Goal: Find specific page/section: Find specific page/section

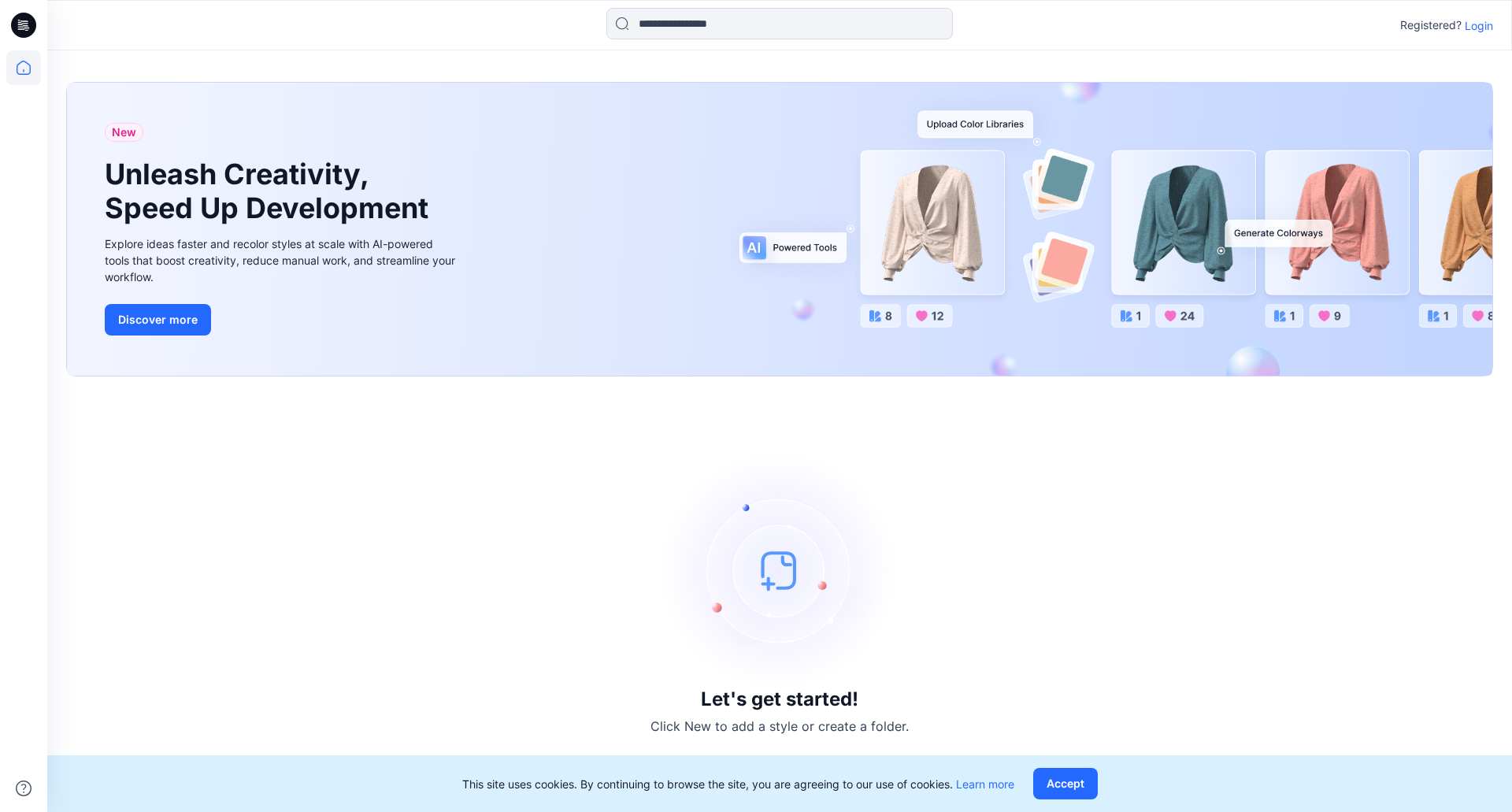
click at [1477, 31] on p "Login" at bounding box center [1479, 26] width 29 height 17
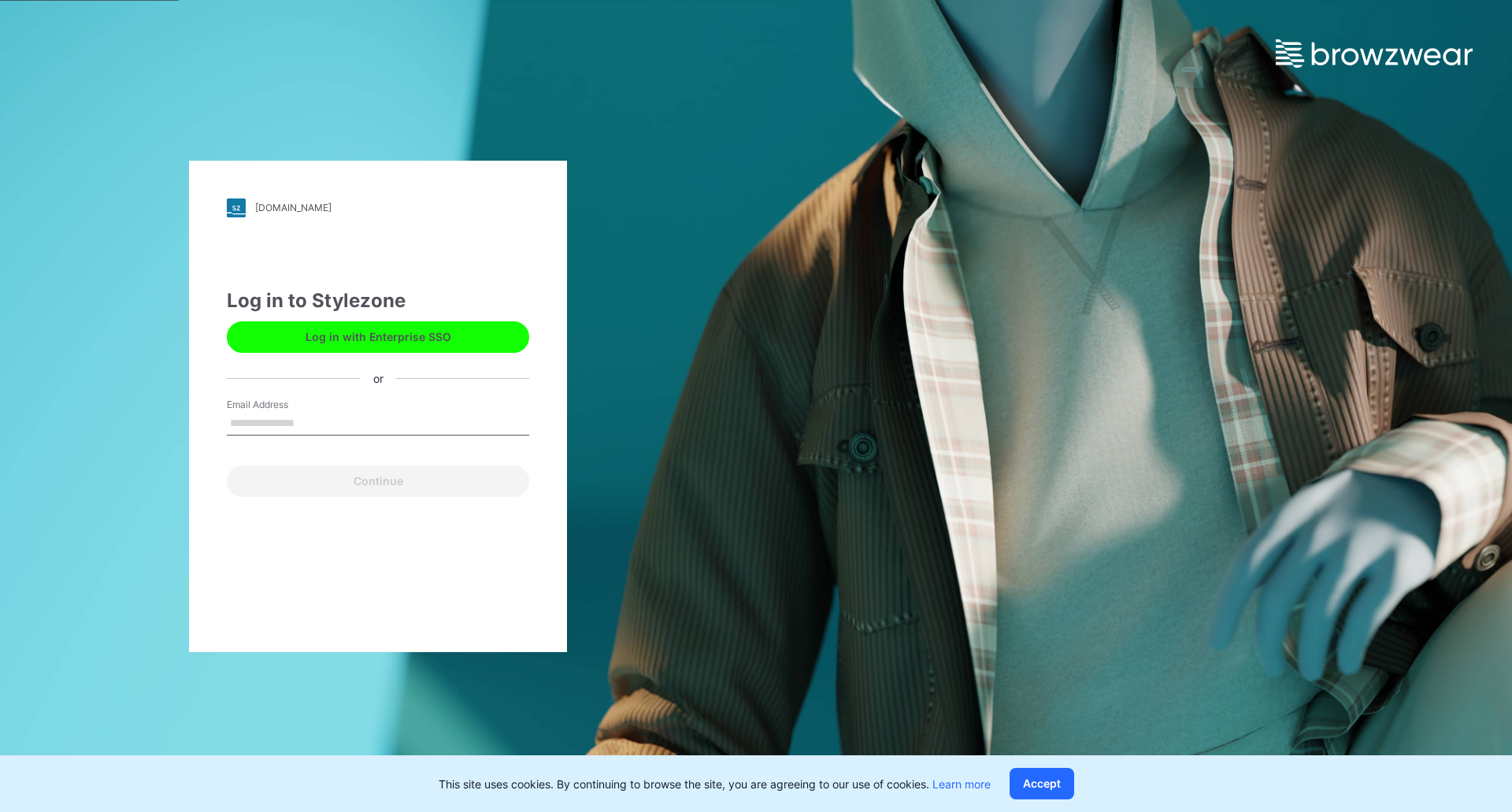
click at [346, 422] on input "Email Address" at bounding box center [377, 423] width 302 height 24
type input "**********"
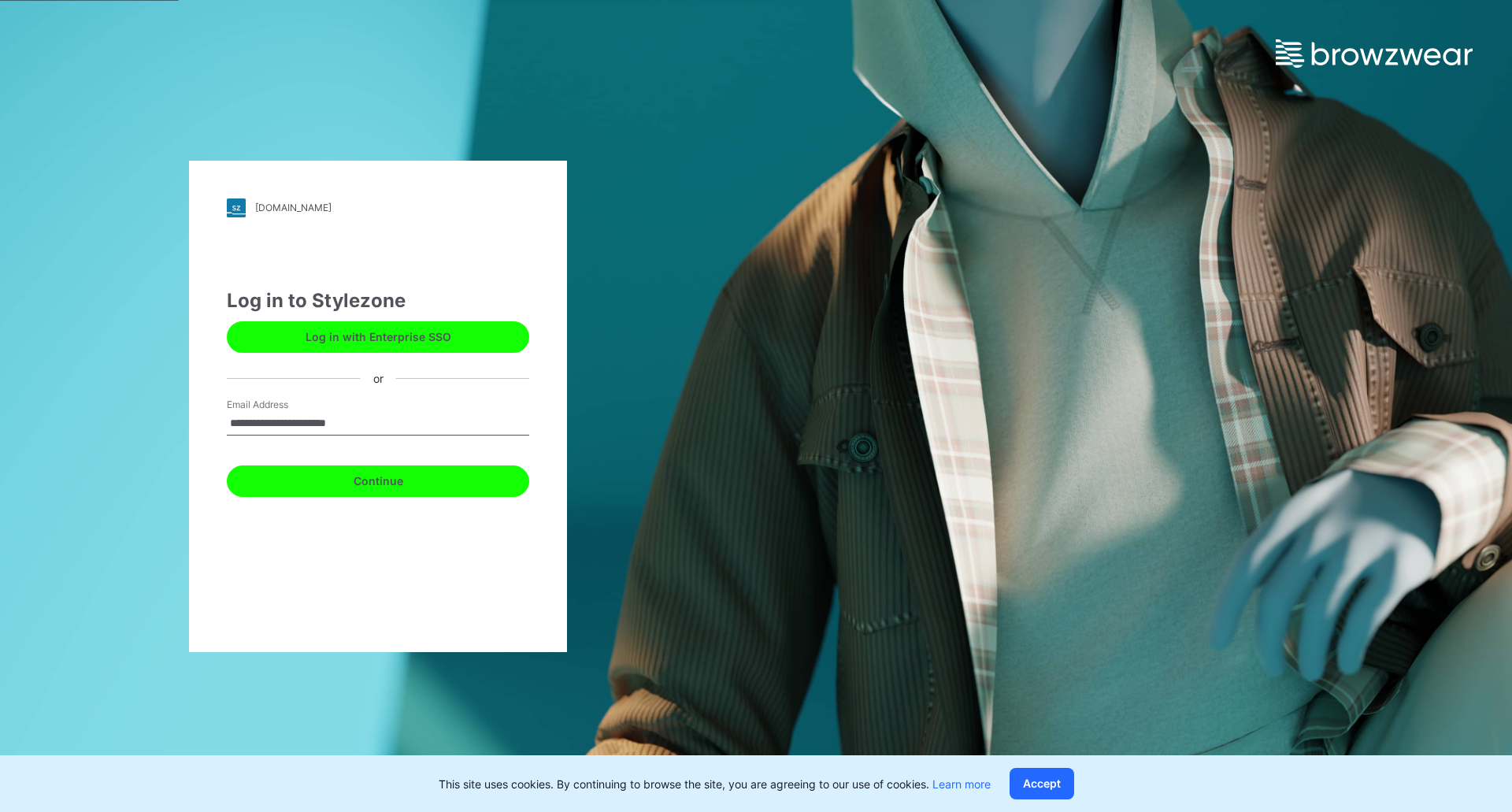
click at [356, 480] on button "Continue" at bounding box center [377, 481] width 302 height 31
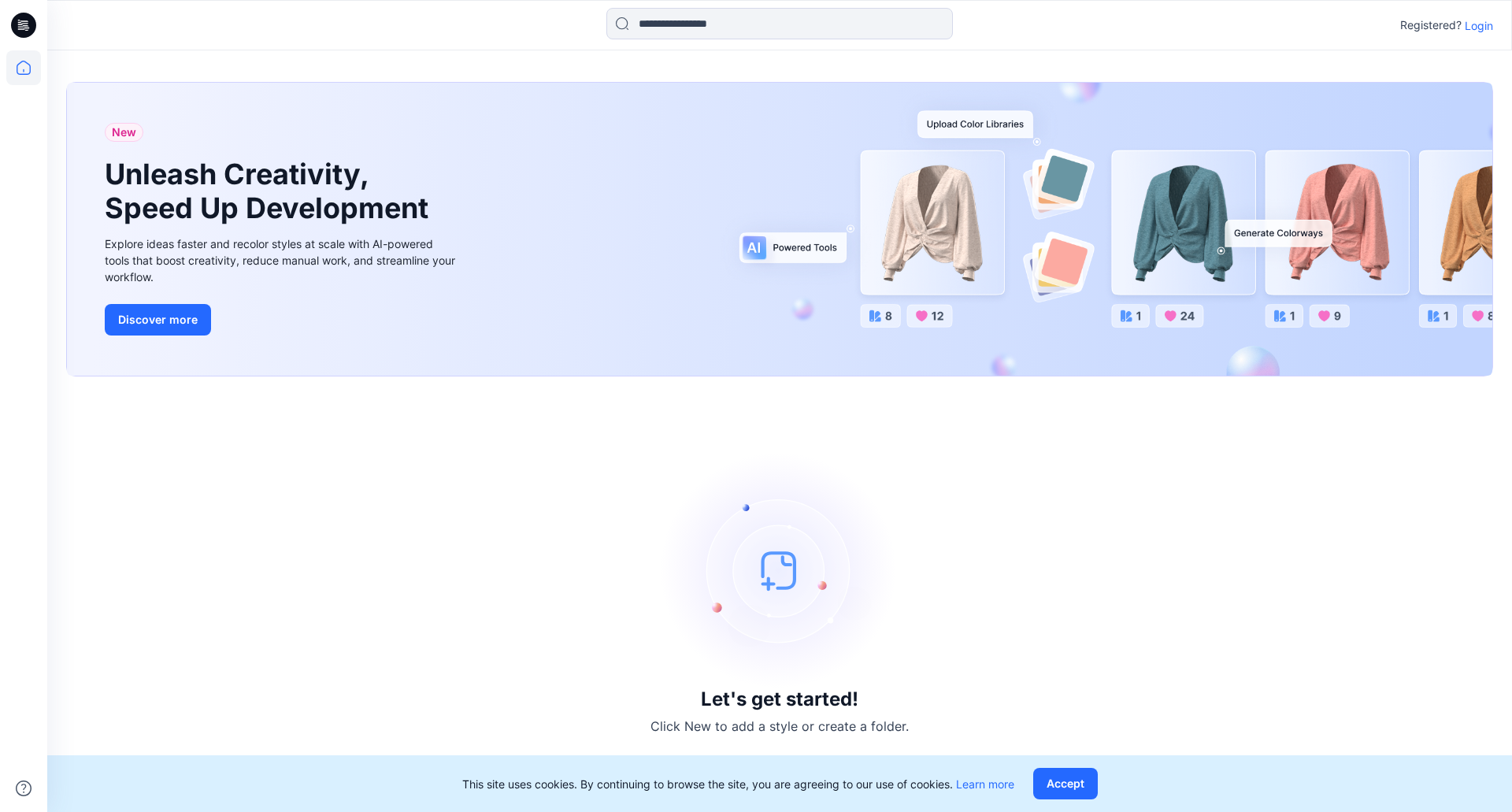
click at [1485, 22] on p "Login" at bounding box center [1479, 26] width 29 height 17
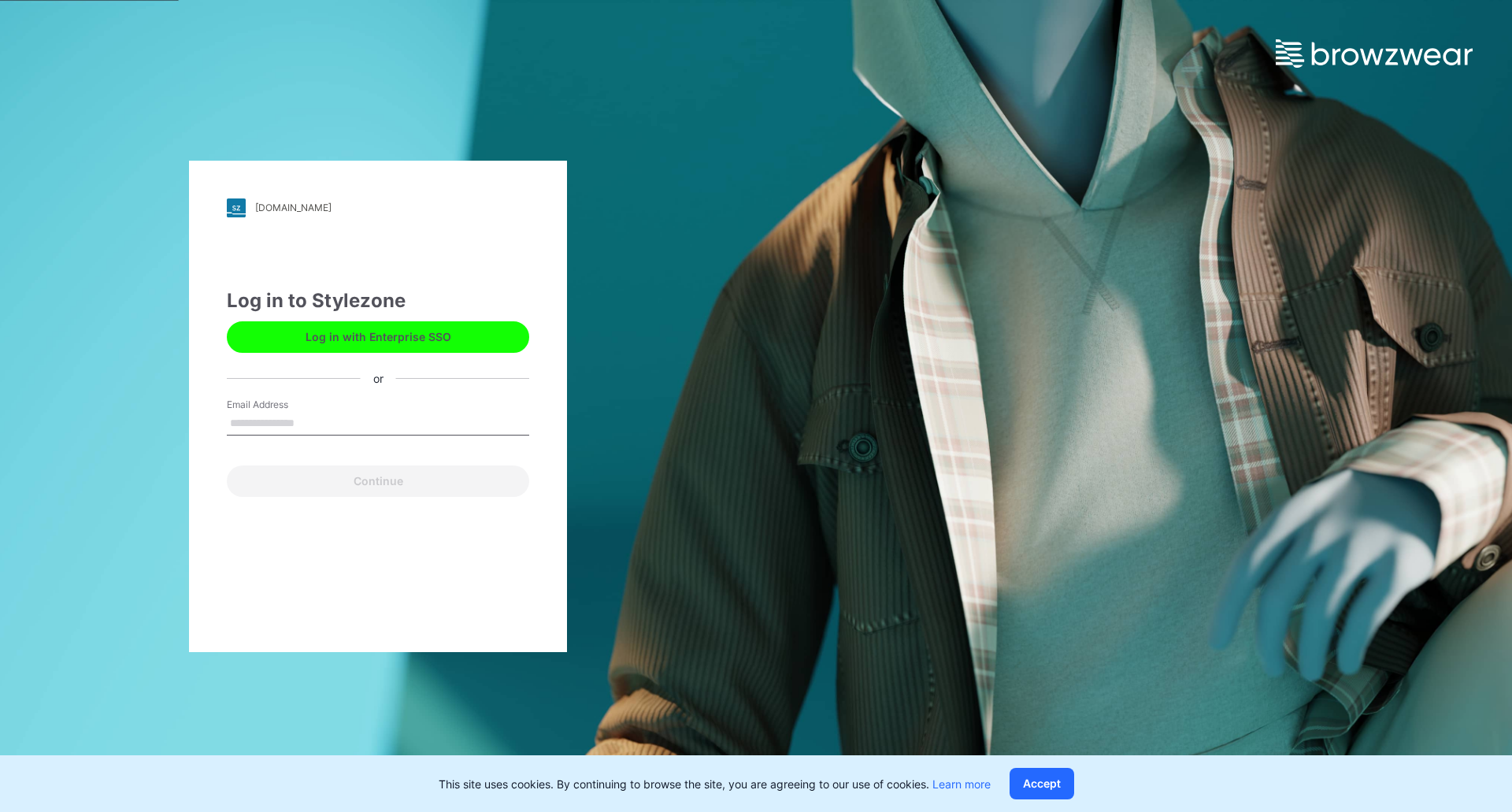
click at [376, 419] on input "Email Address" at bounding box center [377, 423] width 302 height 24
type input "**********"
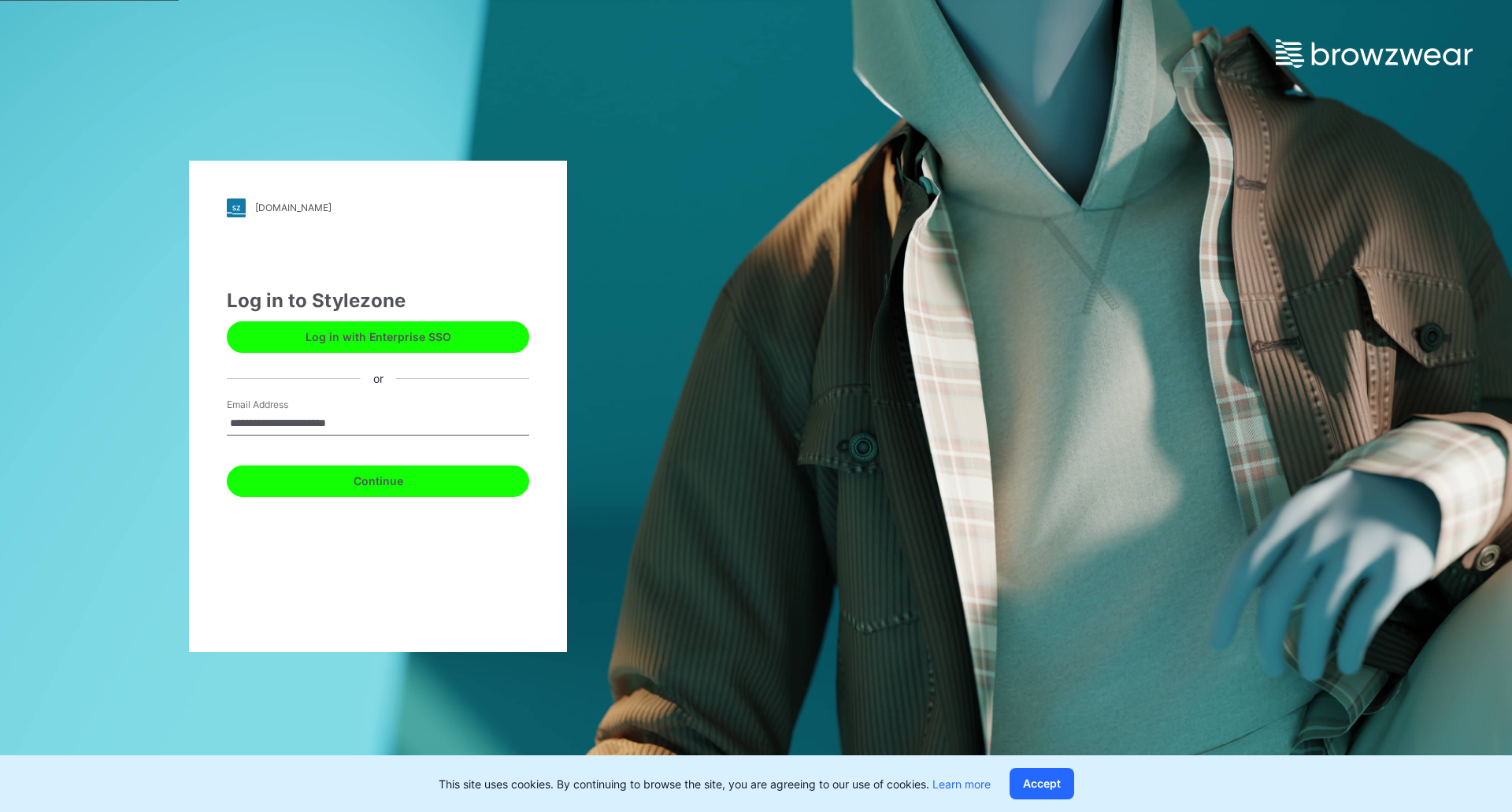
click at [370, 484] on button "Continue" at bounding box center [377, 481] width 302 height 31
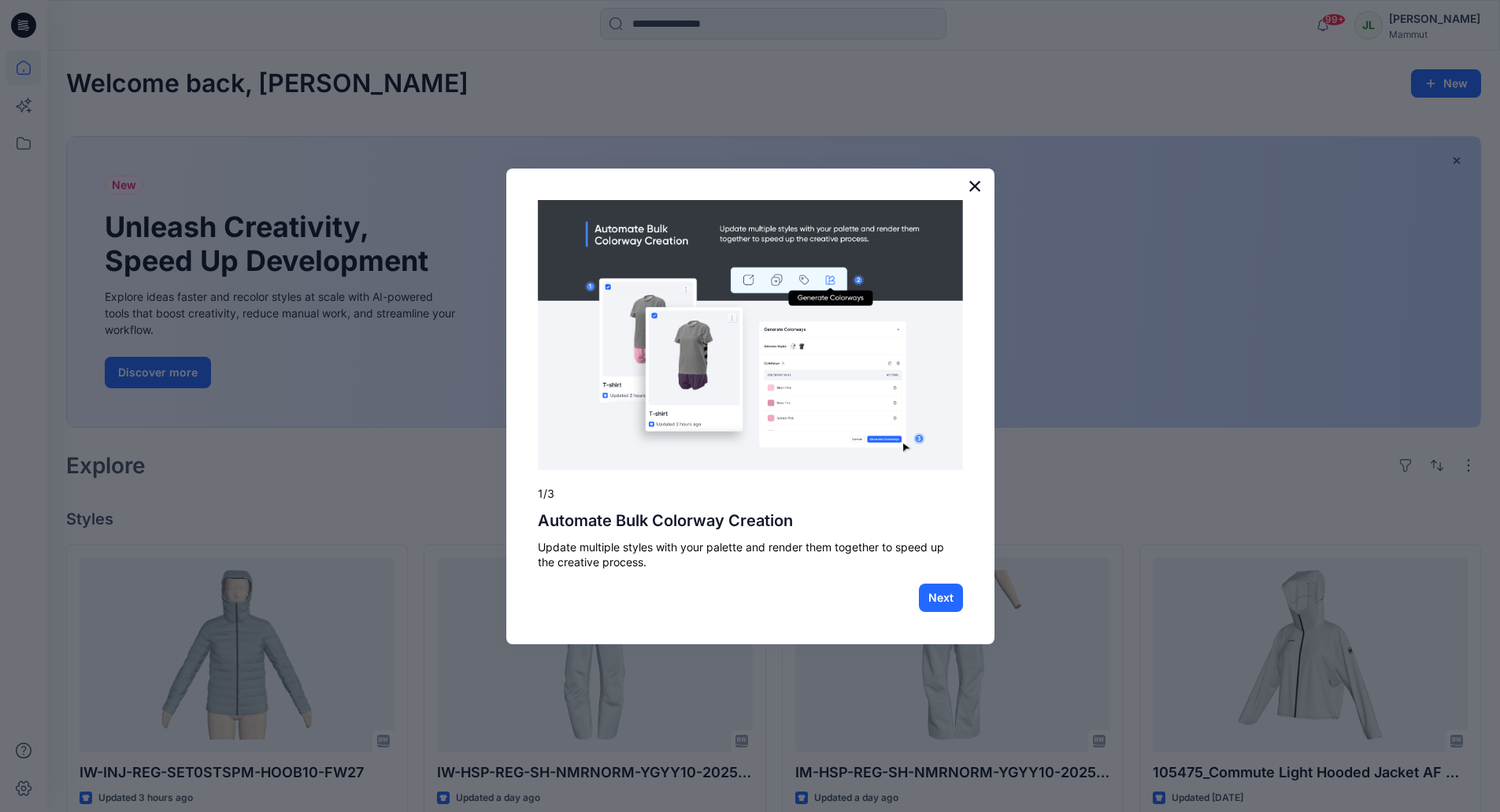
click at [970, 186] on button "×" at bounding box center [974, 186] width 15 height 26
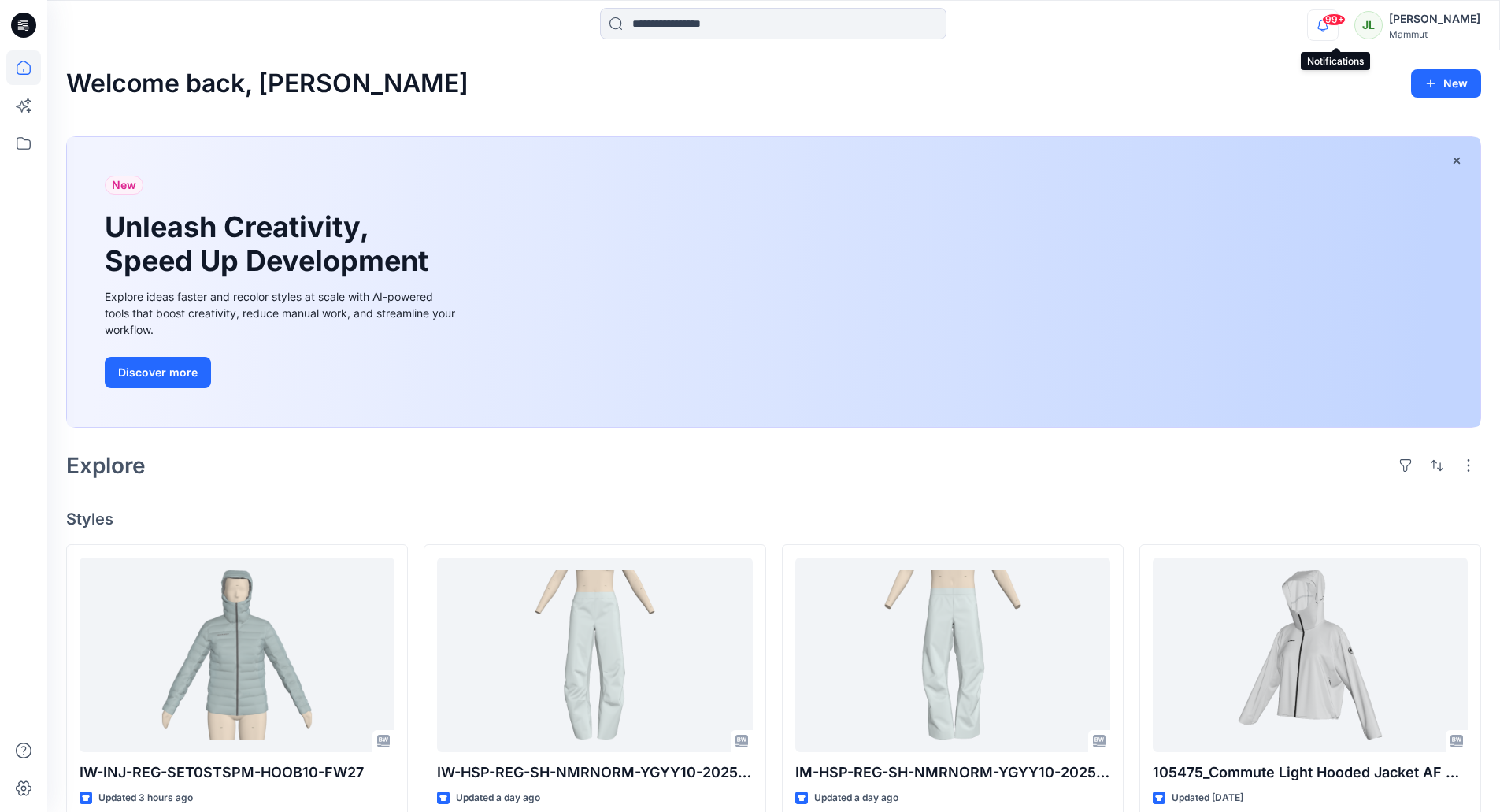
click at [1333, 26] on icon "button" at bounding box center [1323, 26] width 30 height 31
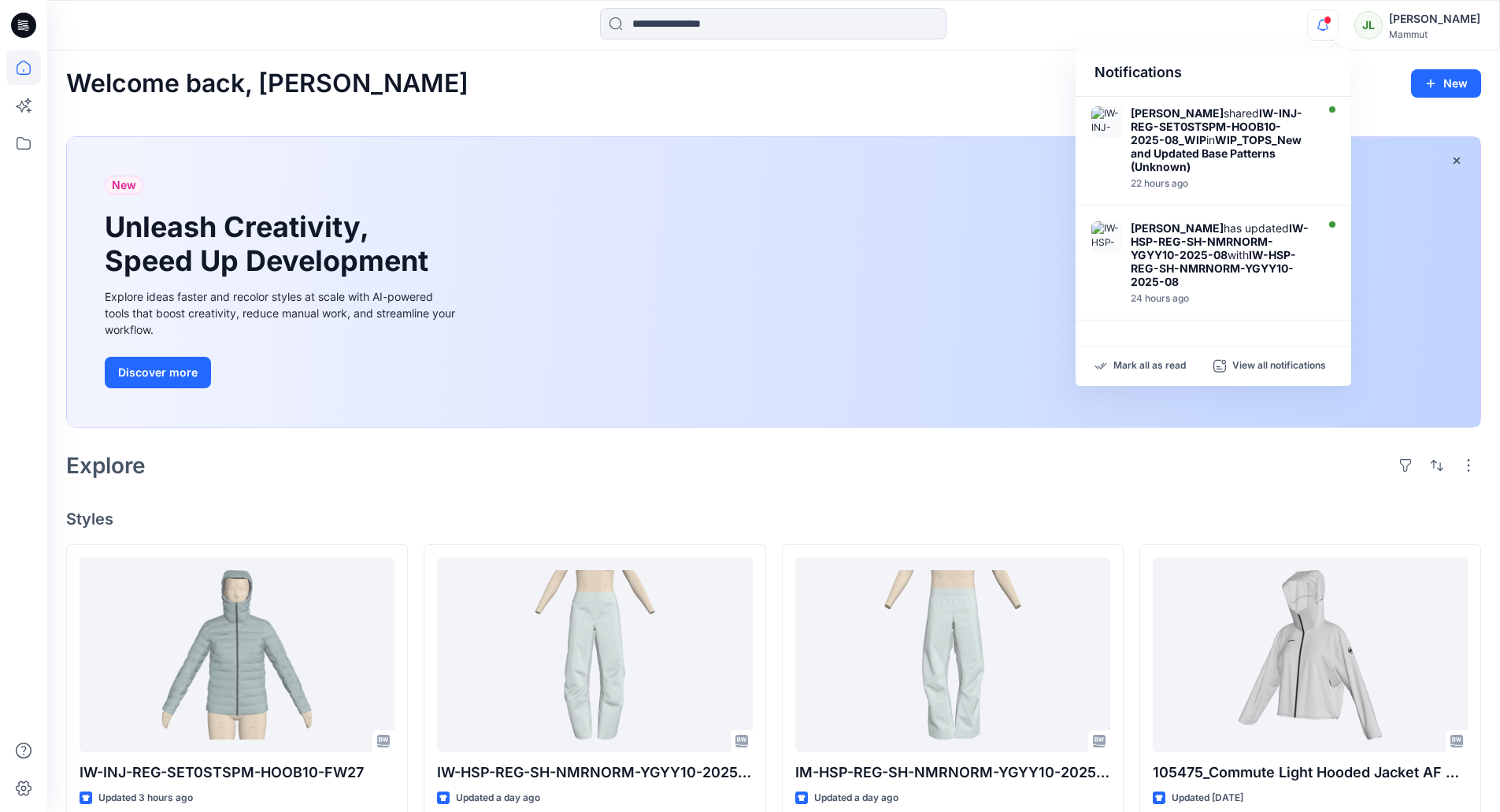
click at [1017, 129] on div "New Unleash Creativity, Speed Up Development Explore ideas faster and recolor s…" at bounding box center [774, 285] width 1415 height 324
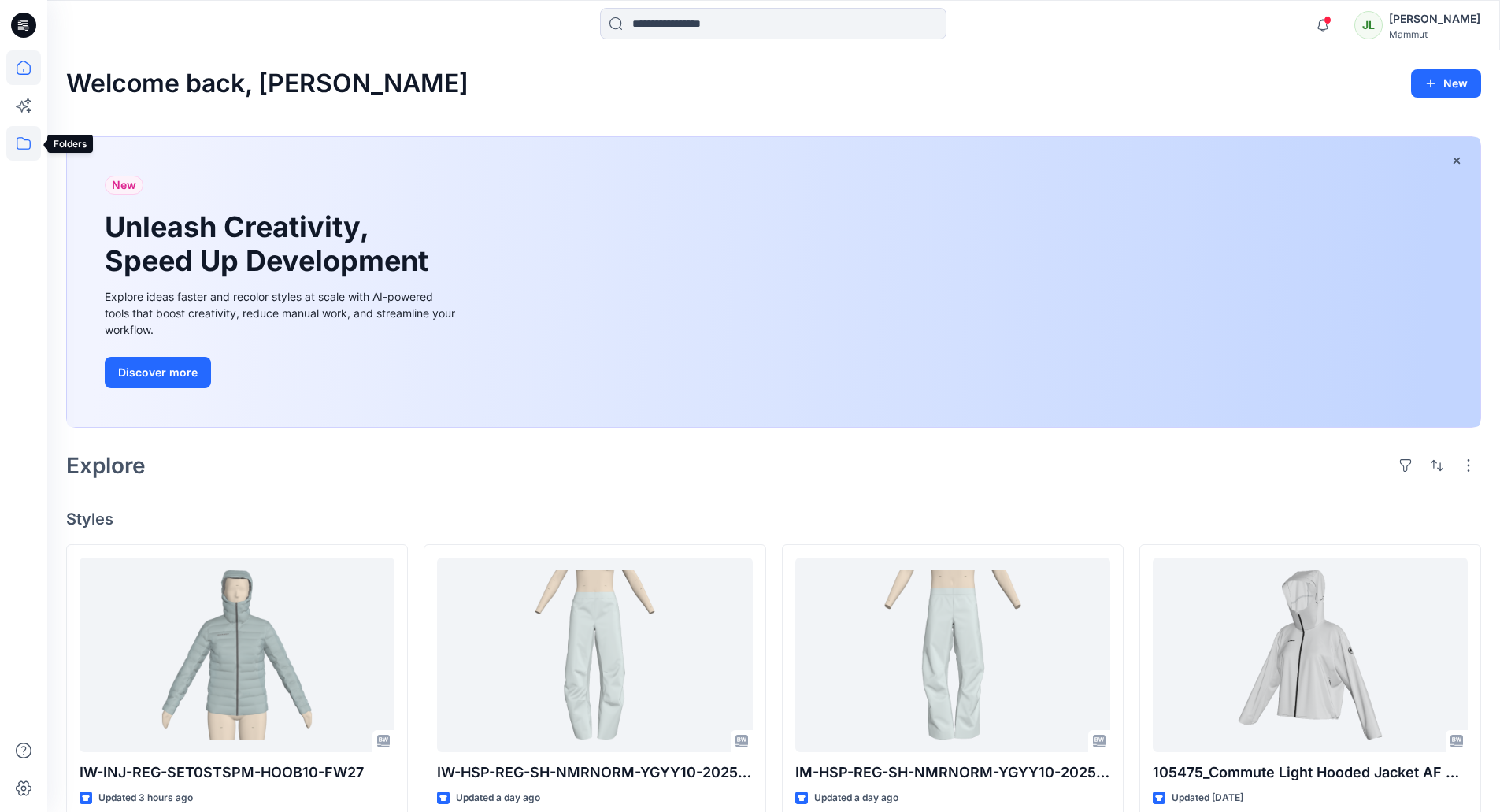
click at [14, 144] on icon at bounding box center [23, 143] width 34 height 34
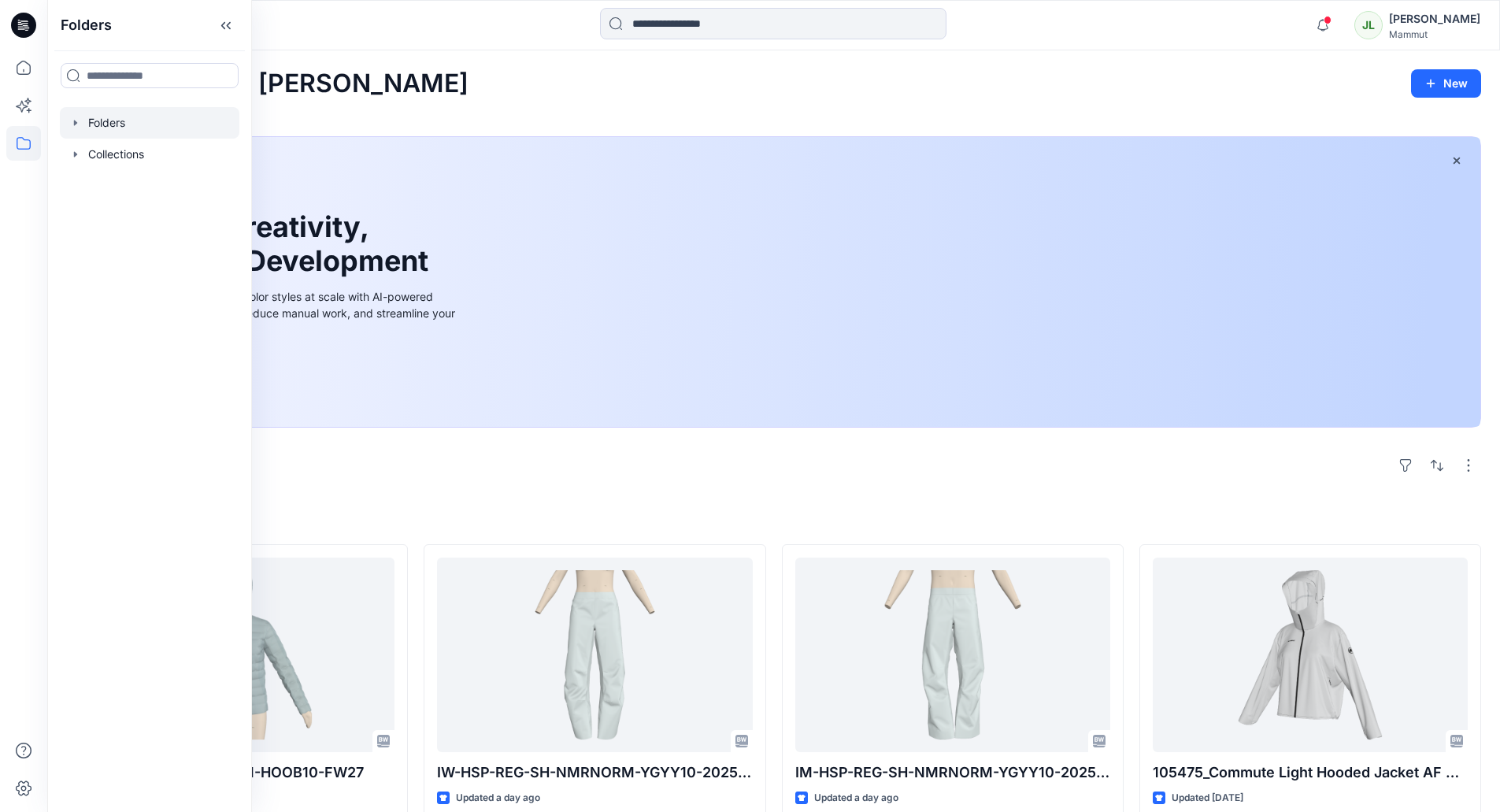
click at [112, 120] on div at bounding box center [150, 123] width 179 height 31
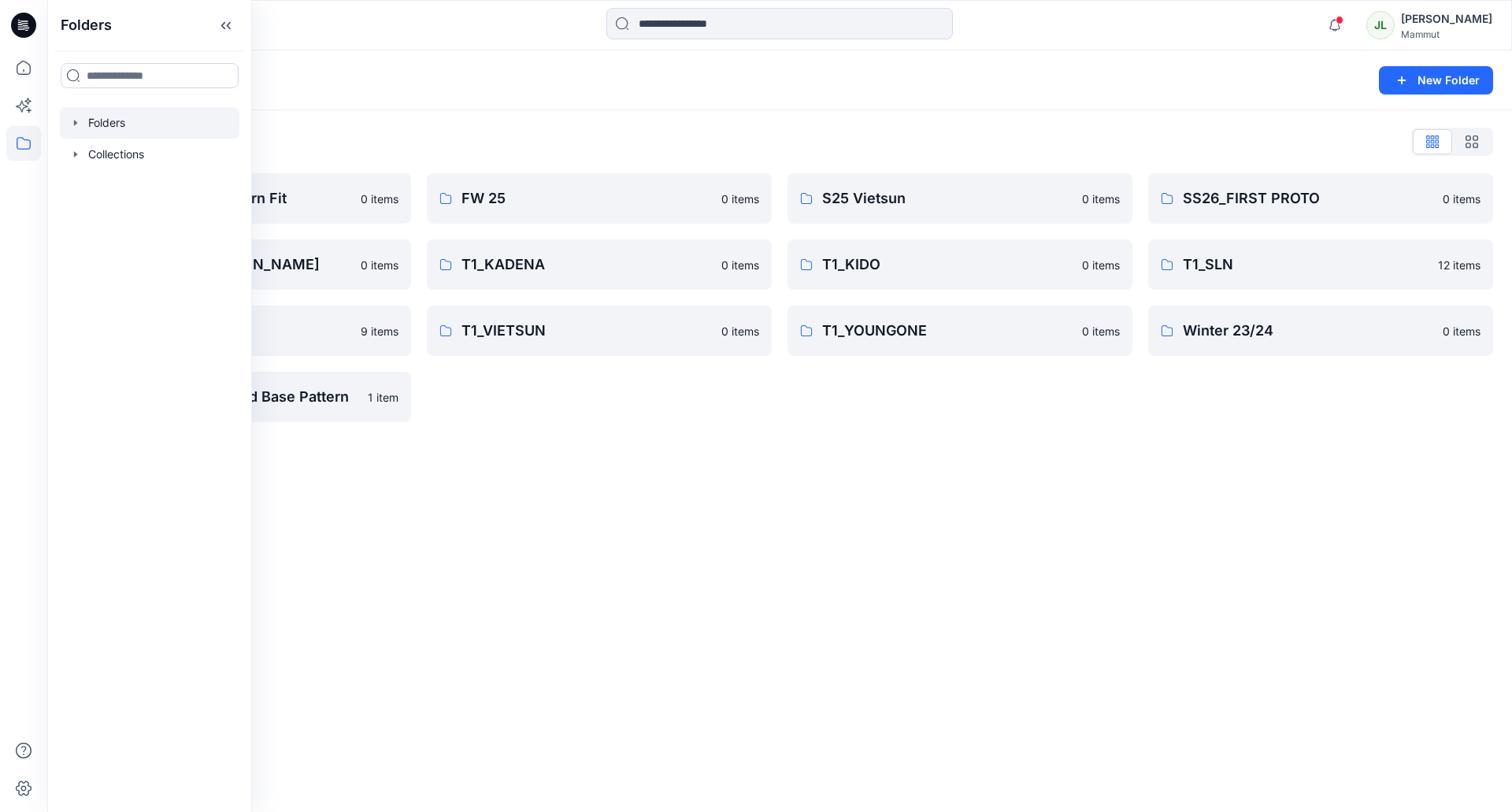
click at [376, 94] on div "Folders New Folder" at bounding box center [780, 80] width 1465 height 60
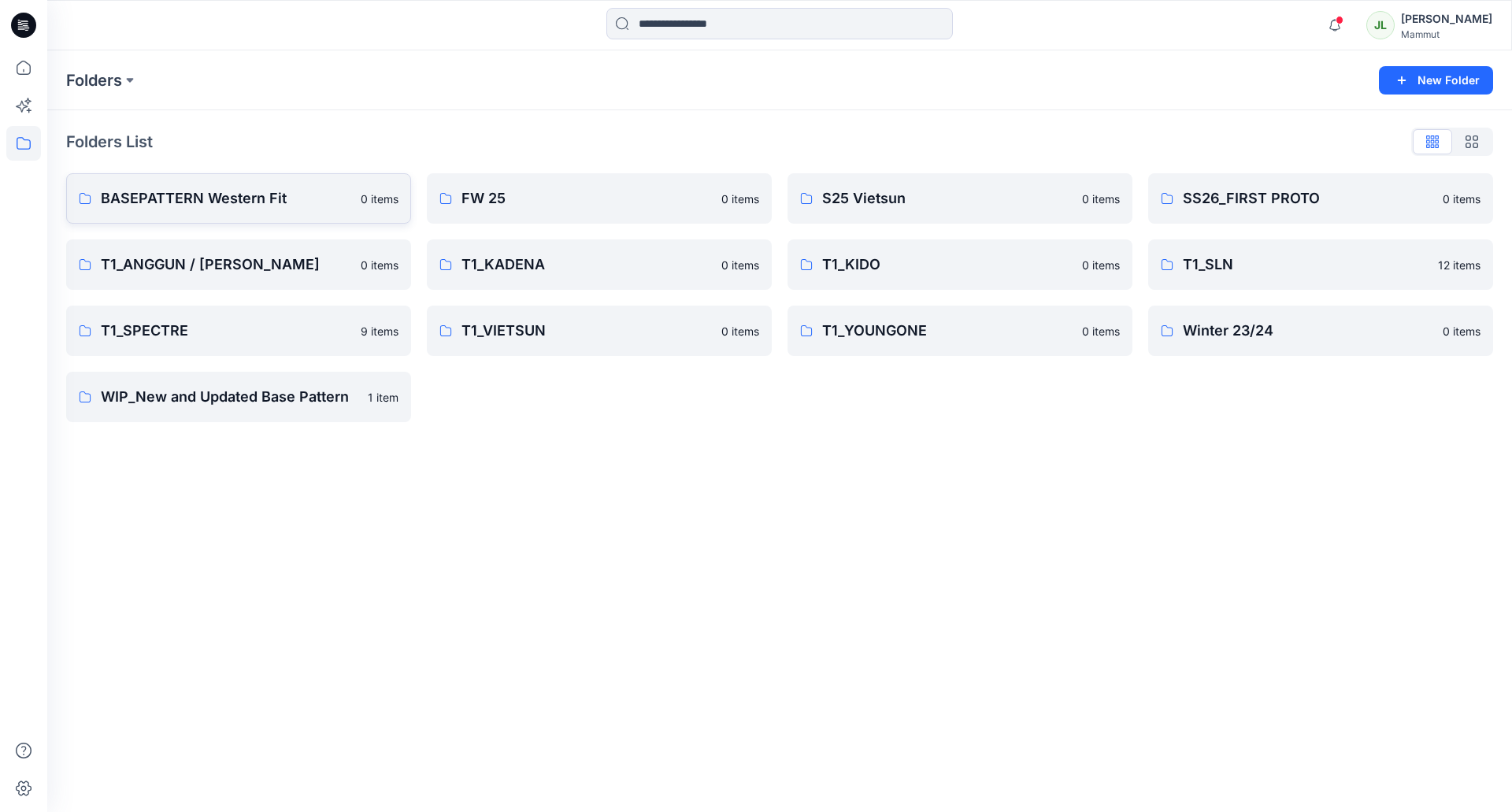
click at [270, 193] on p "BASEPATTERN Western Fit" at bounding box center [225, 198] width 250 height 22
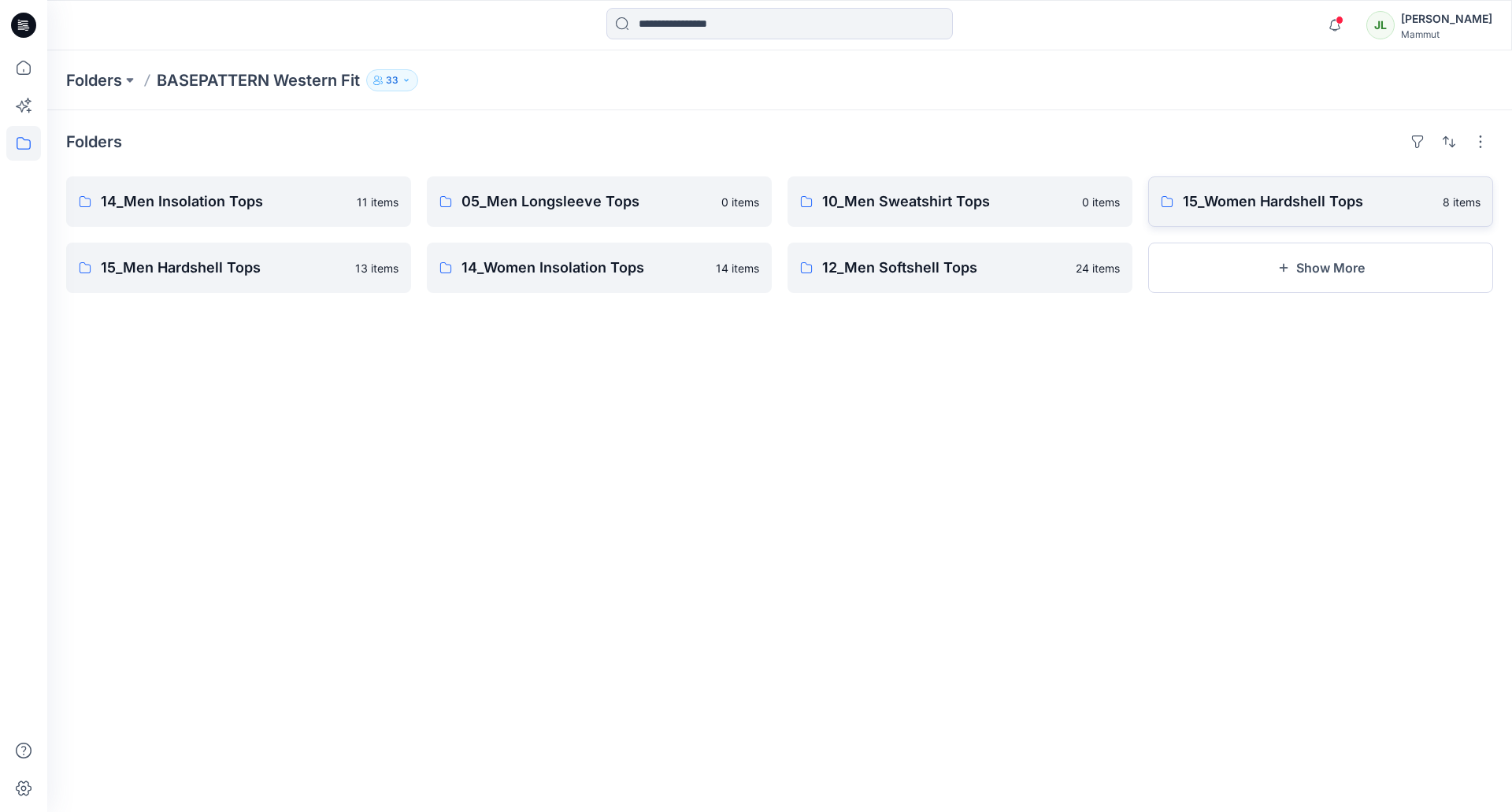
click at [1247, 198] on p "15_Women Hardshell Tops" at bounding box center [1308, 202] width 250 height 22
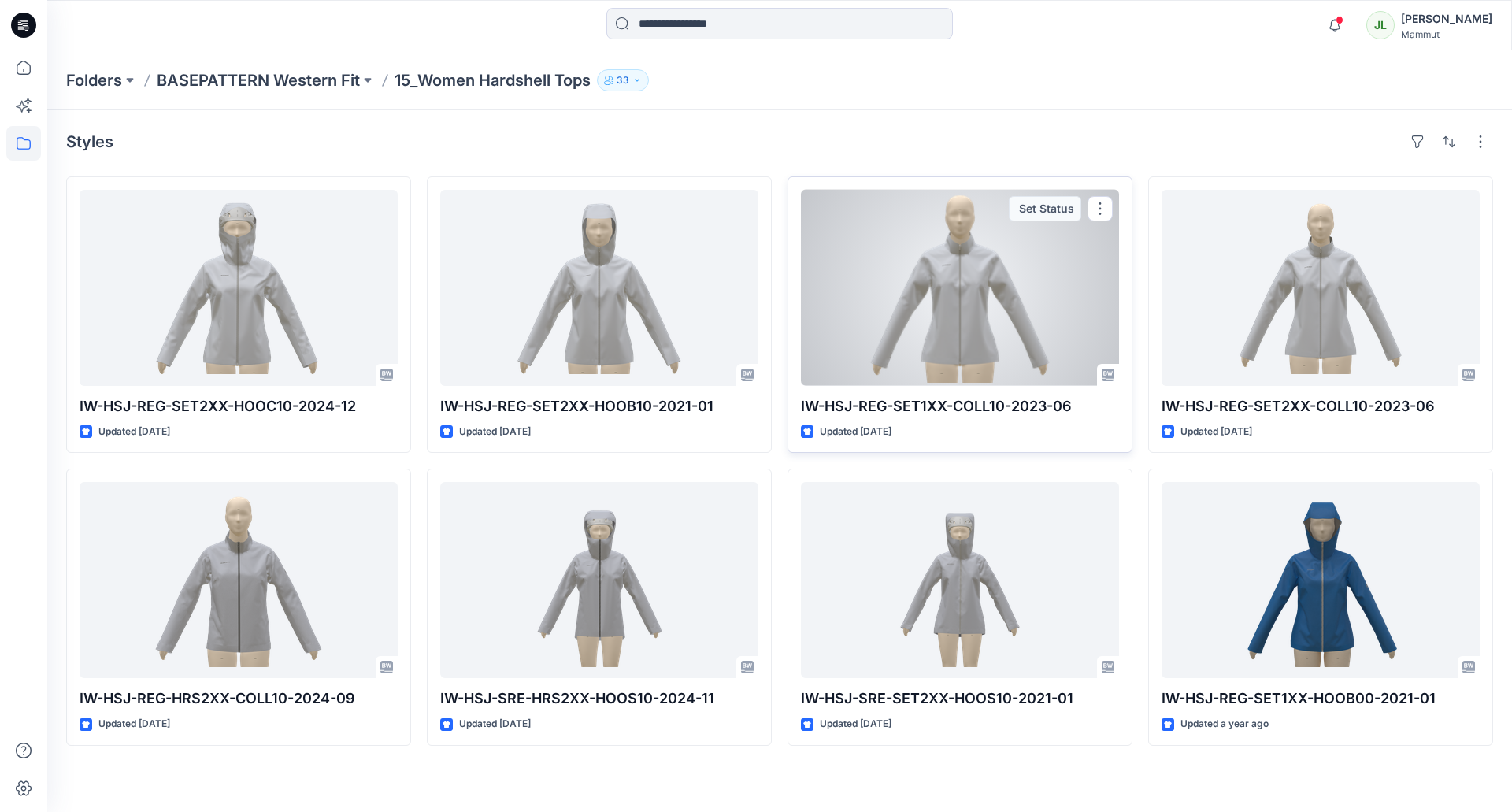
click at [936, 324] on div at bounding box center [960, 287] width 318 height 196
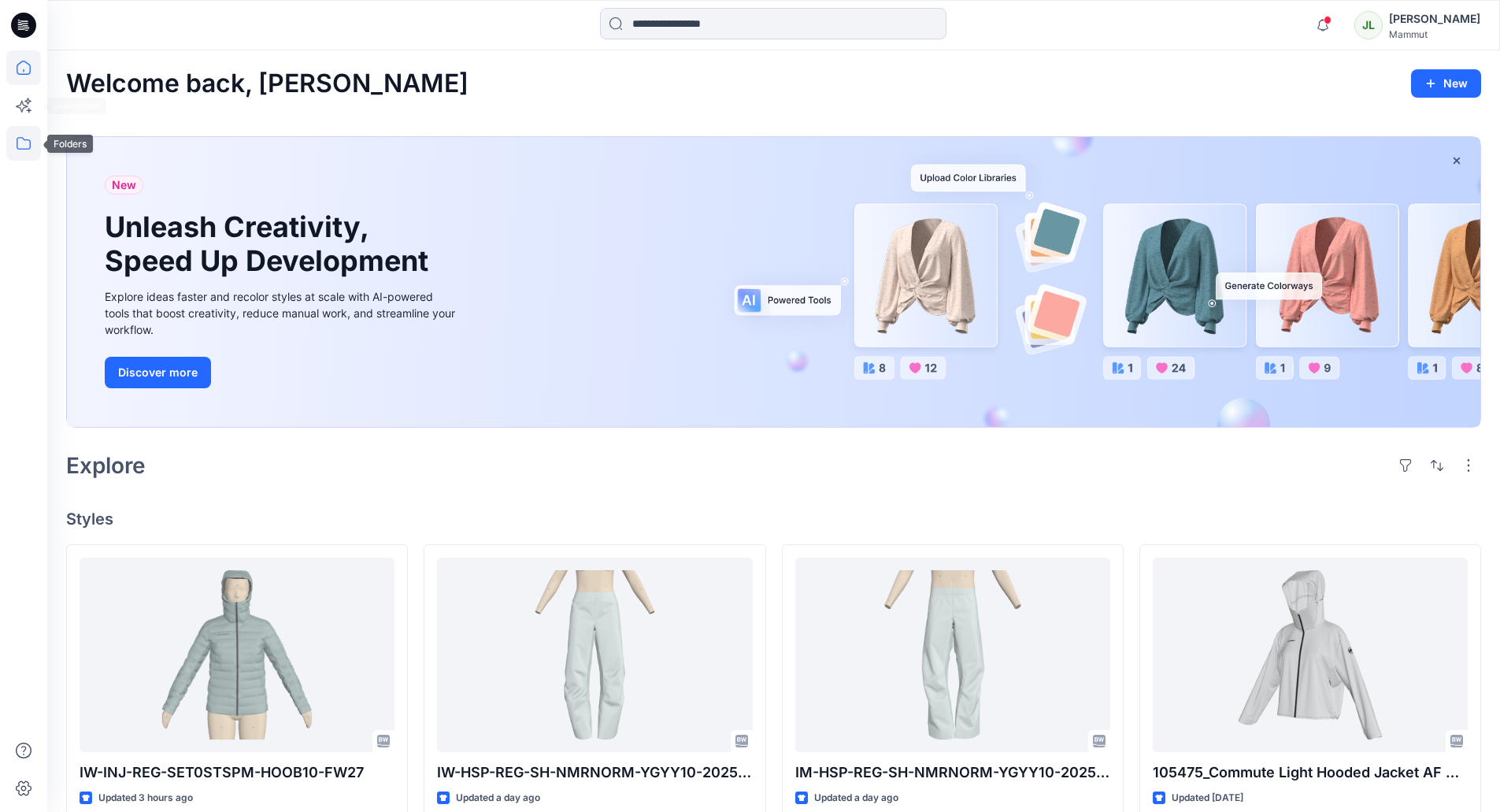
click at [22, 137] on icon at bounding box center [23, 143] width 34 height 34
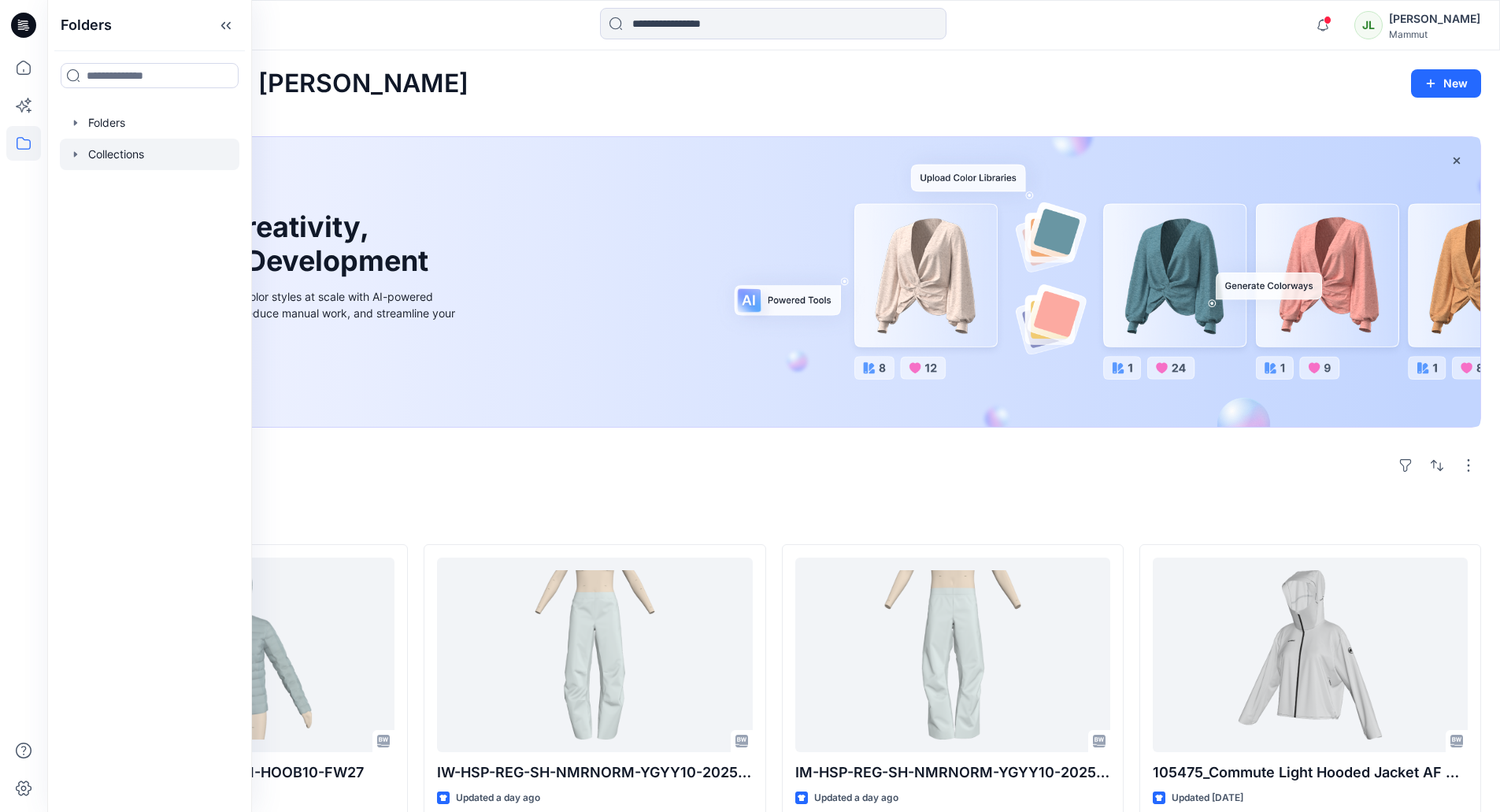
click at [95, 153] on div at bounding box center [150, 155] width 179 height 31
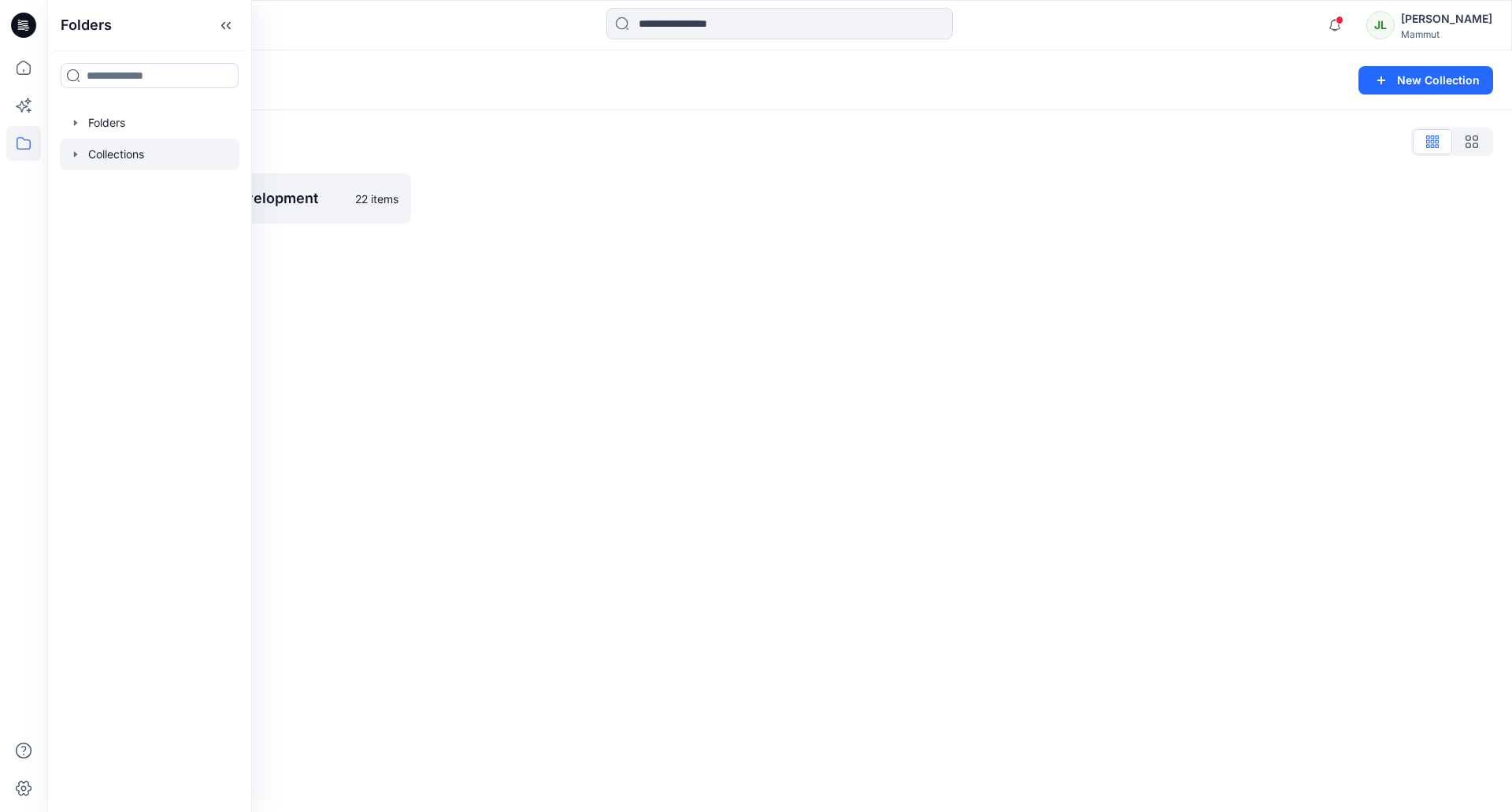
click at [319, 266] on div "Collections New Collection Collections List FW_2627 Product Development 22 items" at bounding box center [780, 431] width 1465 height 762
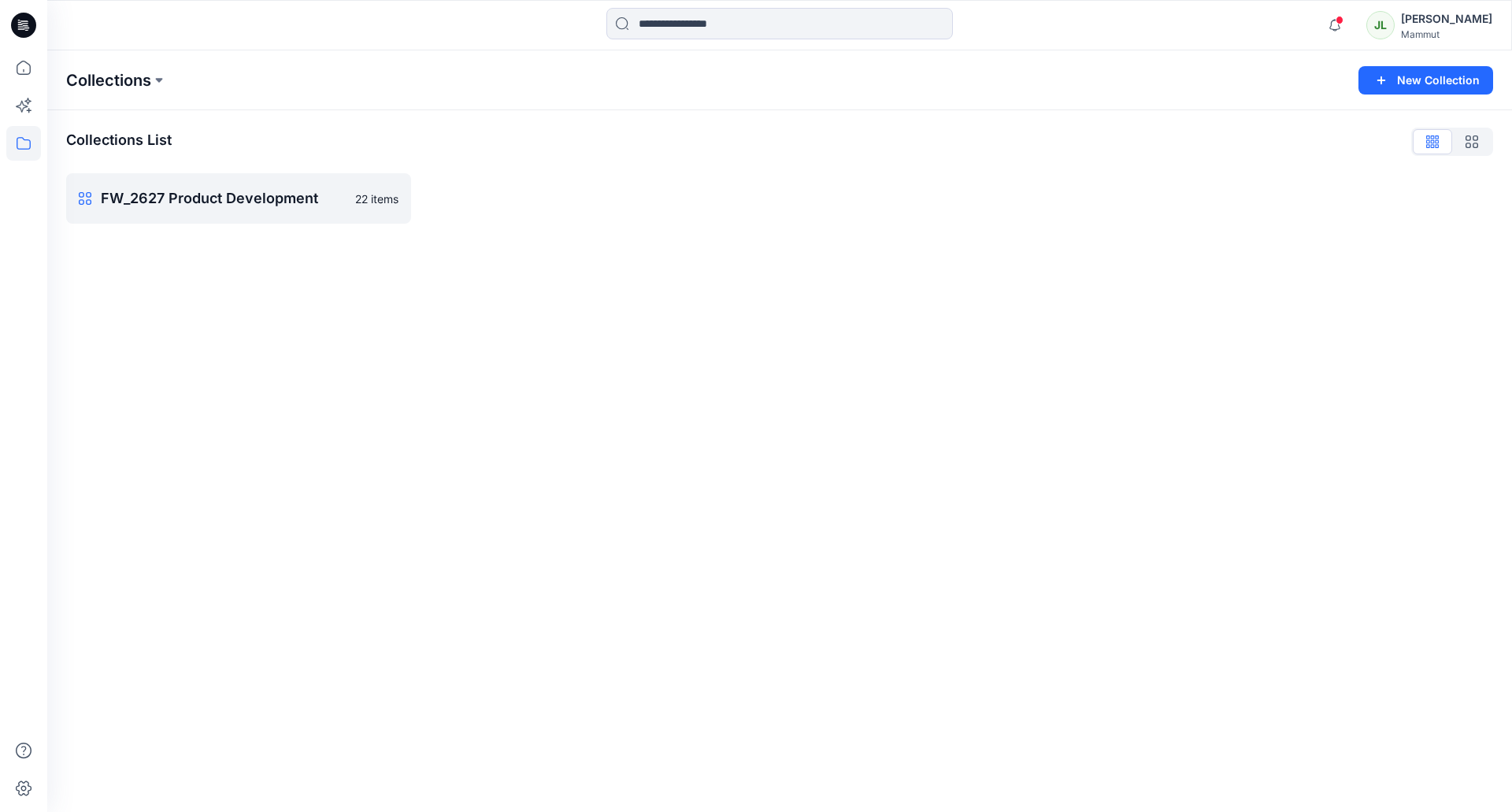
click at [152, 81] on p "Collections" at bounding box center [108, 80] width 85 height 22
click at [159, 78] on button at bounding box center [159, 80] width 16 height 22
click at [22, 145] on icon at bounding box center [23, 143] width 34 height 34
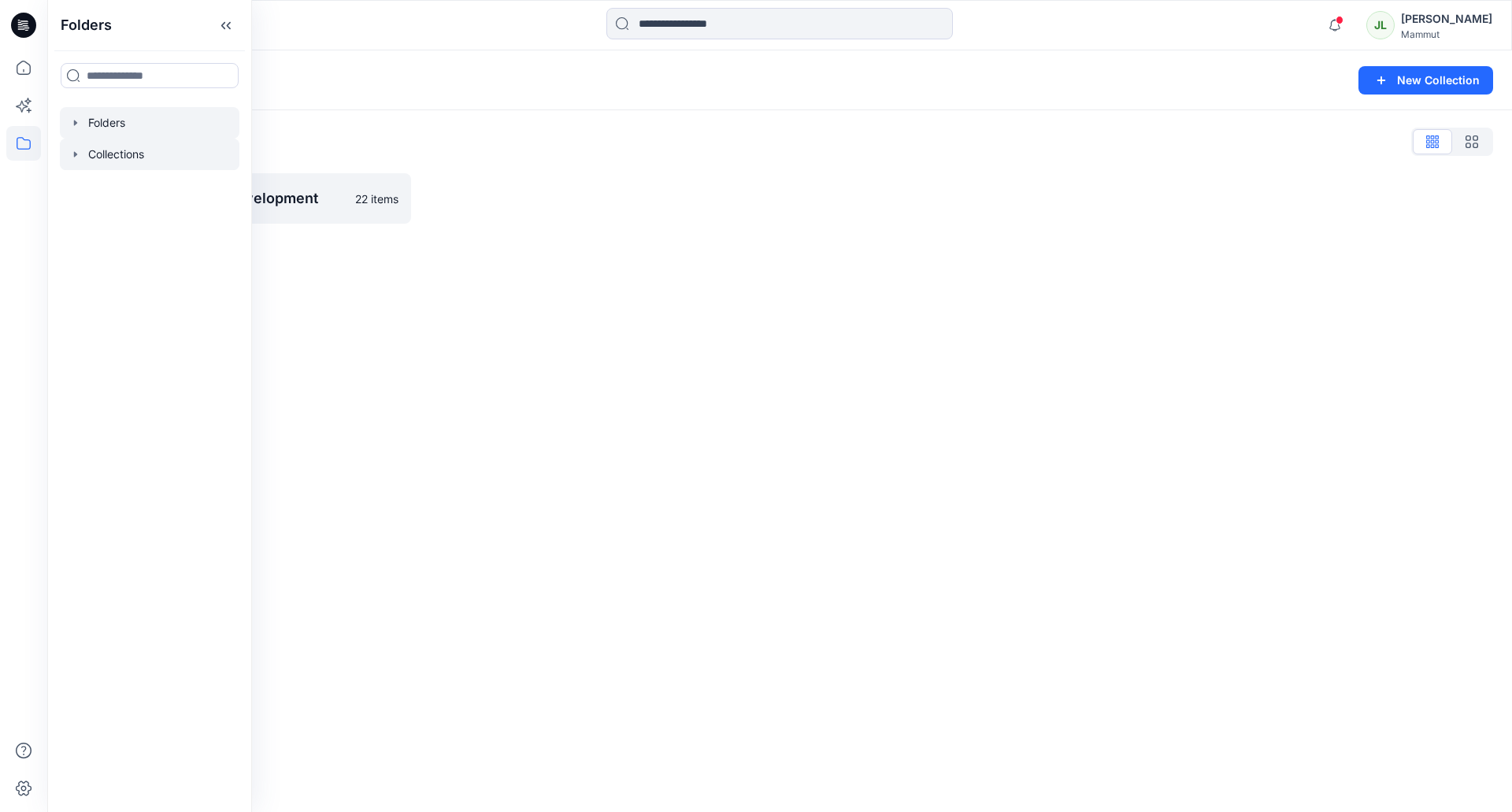
click at [81, 127] on icon "button" at bounding box center [75, 122] width 13 height 13
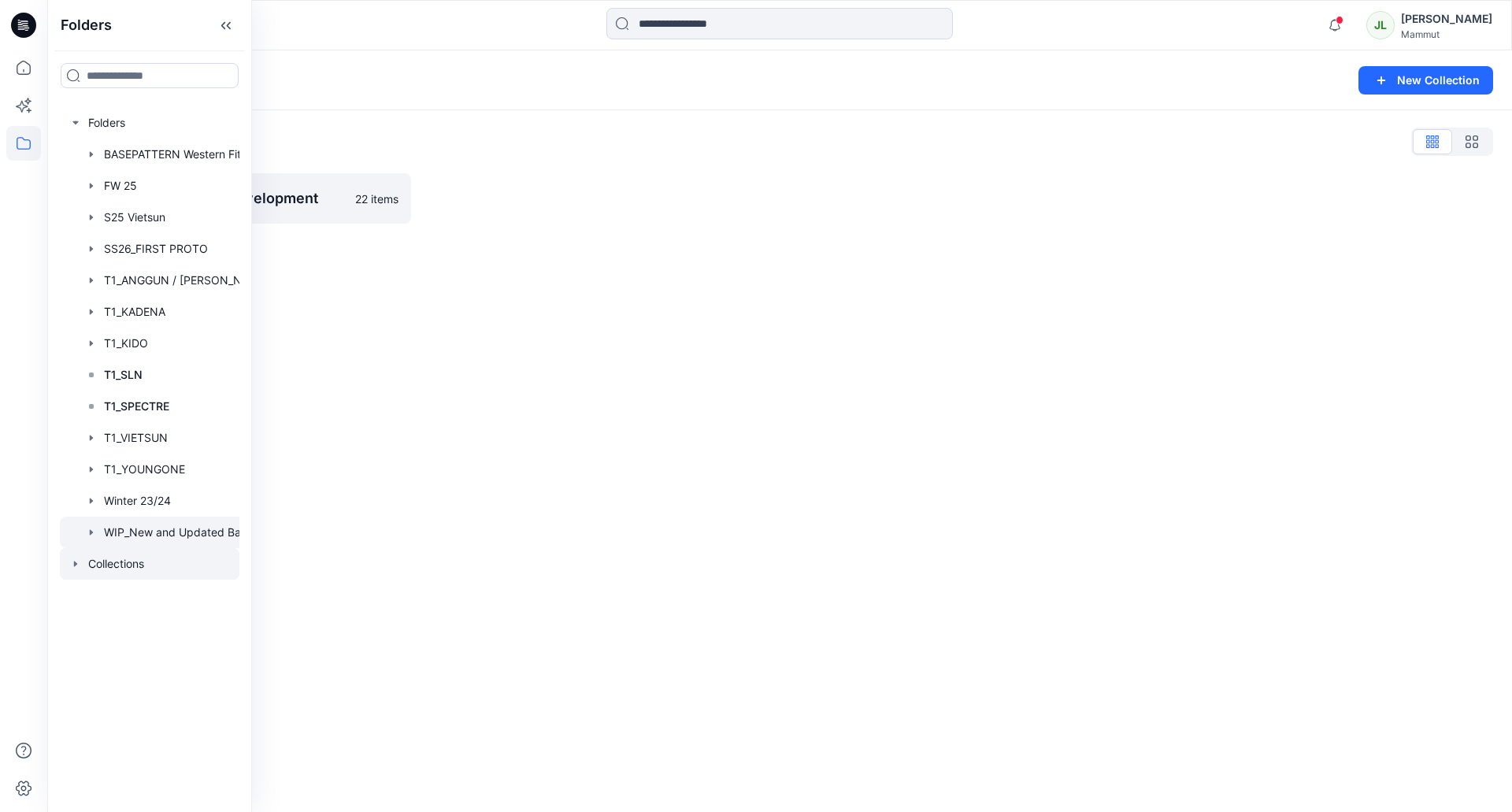
click at [160, 525] on div at bounding box center [170, 532] width 220 height 31
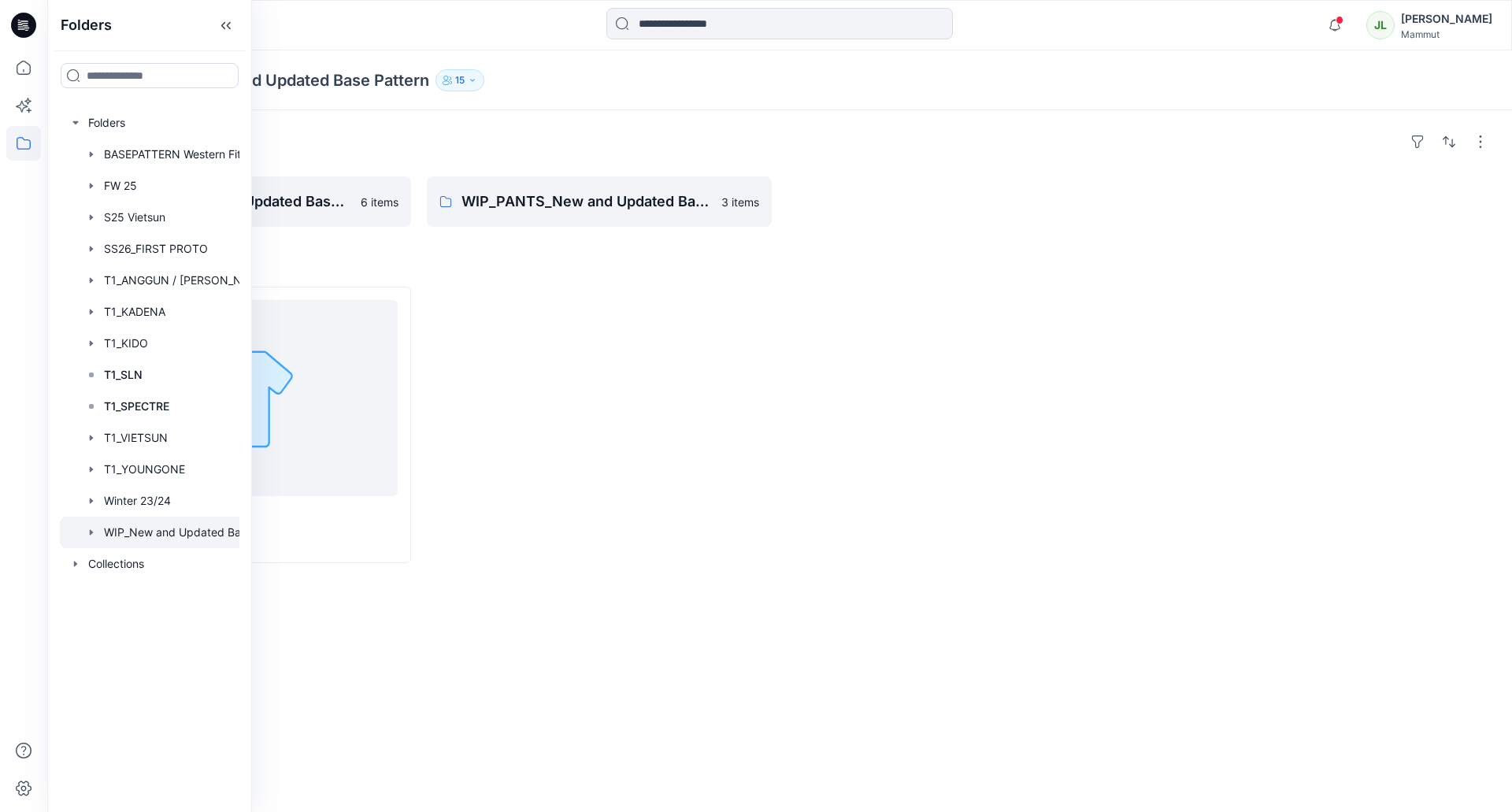
click at [541, 475] on div at bounding box center [599, 424] width 345 height 277
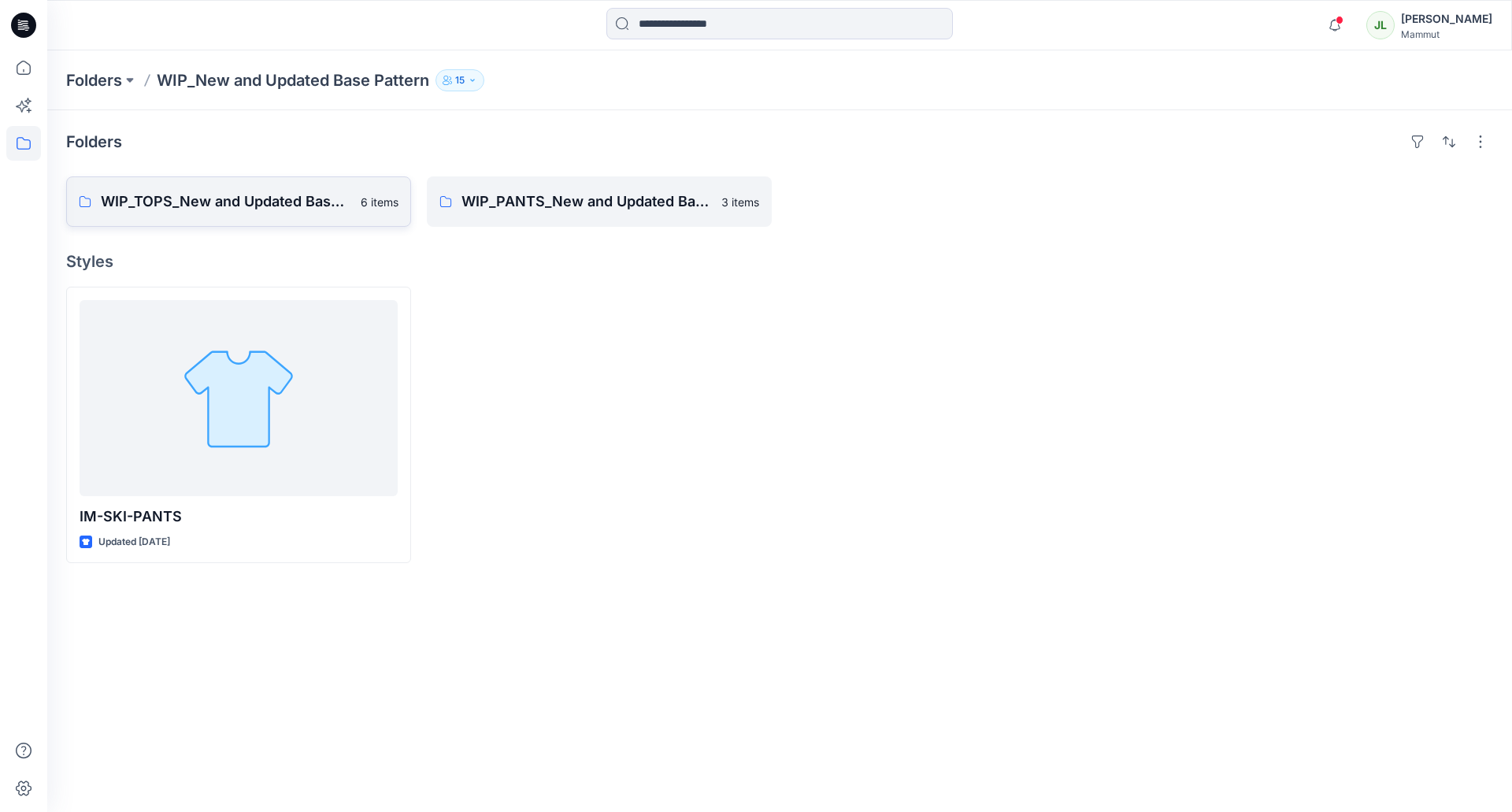
click at [271, 194] on p "WIP_TOPS_New and Updated Base Patterns" at bounding box center [225, 202] width 250 height 22
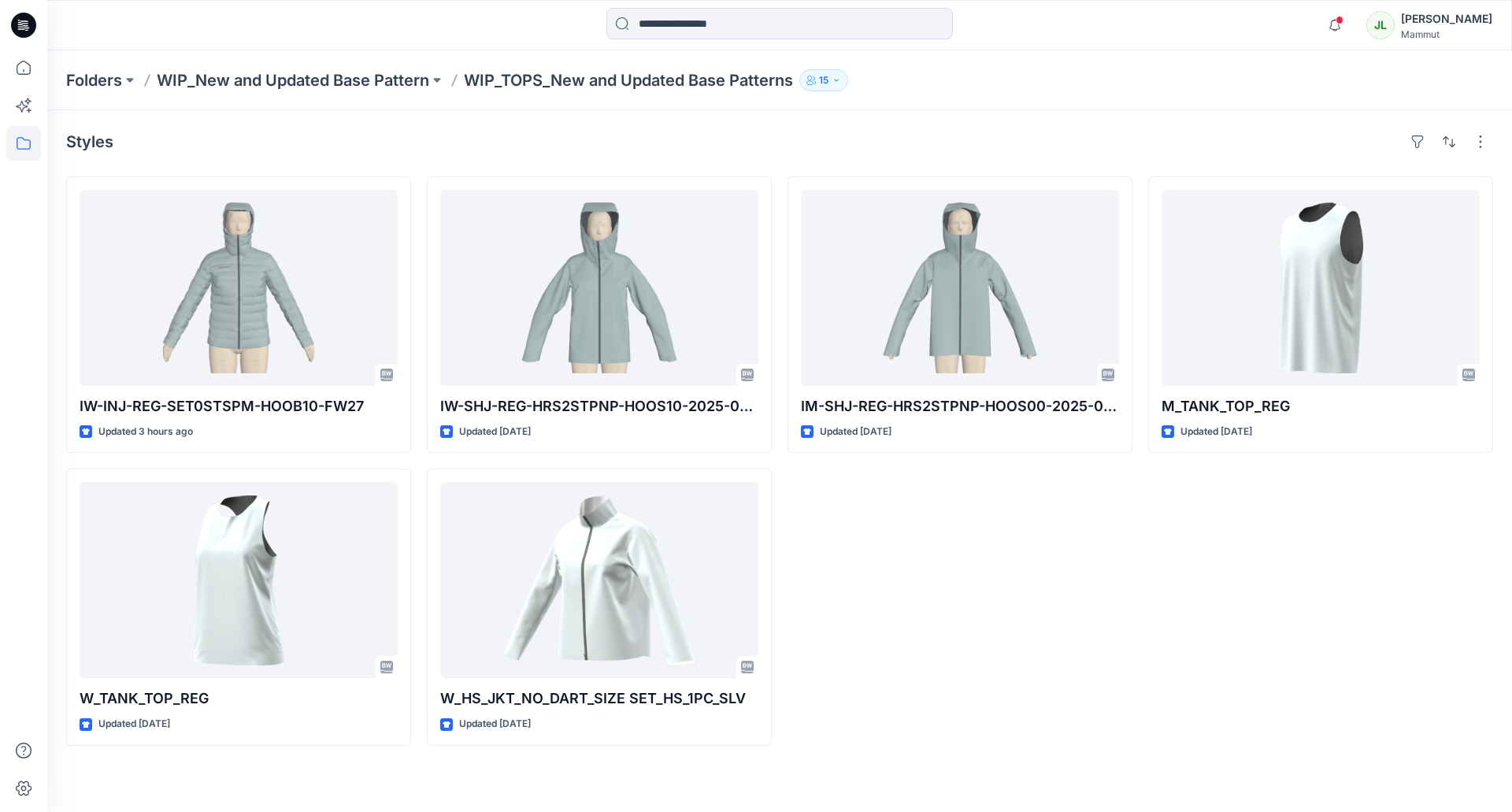
click at [841, 83] on icon "button" at bounding box center [837, 81] width 10 height 10
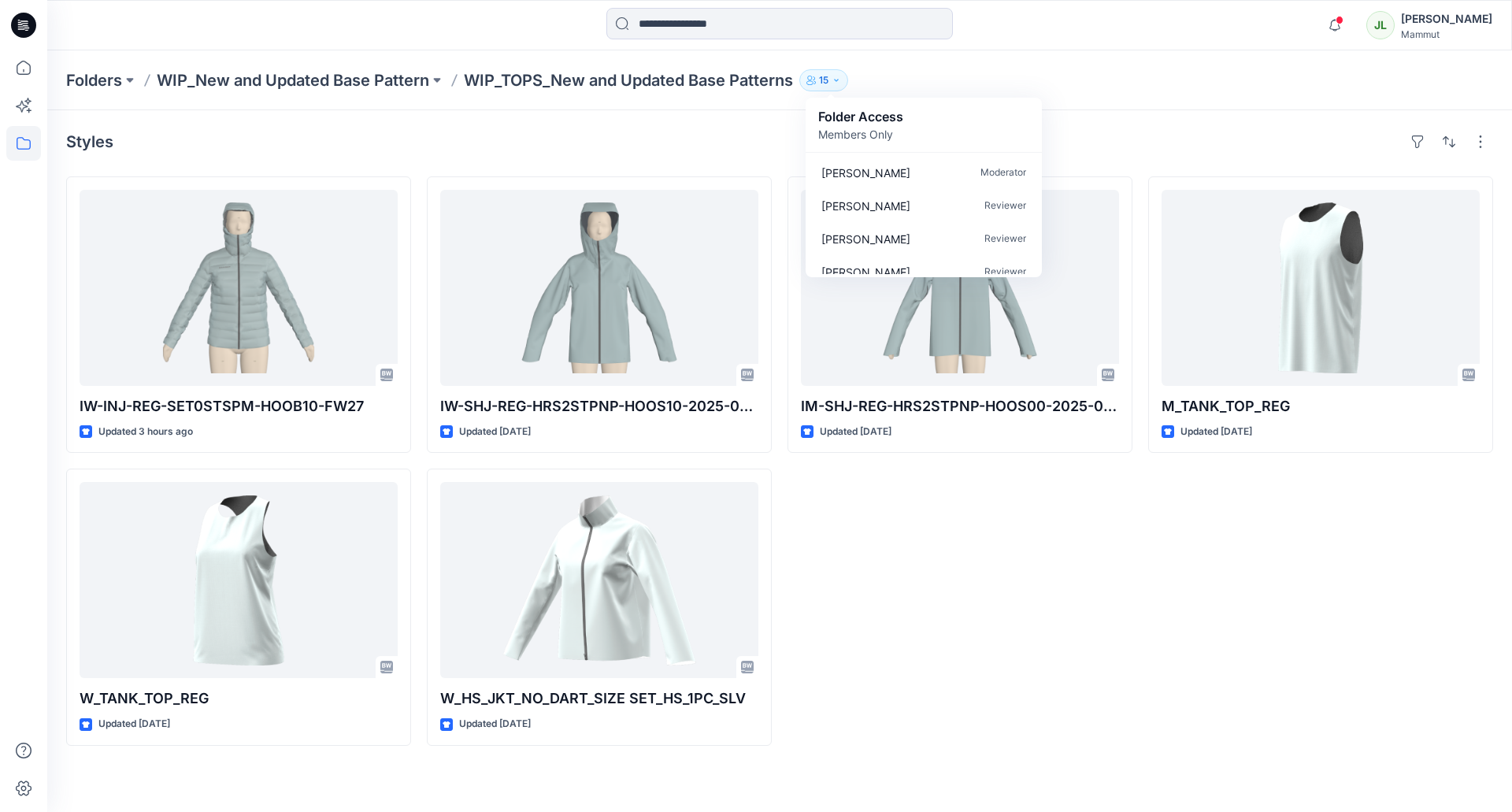
click at [1102, 117] on div "Styles IW-INJ-REG-SET0STSPM-HOOB10-FW27 Updated 3 hours ago W_TANK_TOP_REG Upda…" at bounding box center [780, 461] width 1465 height 702
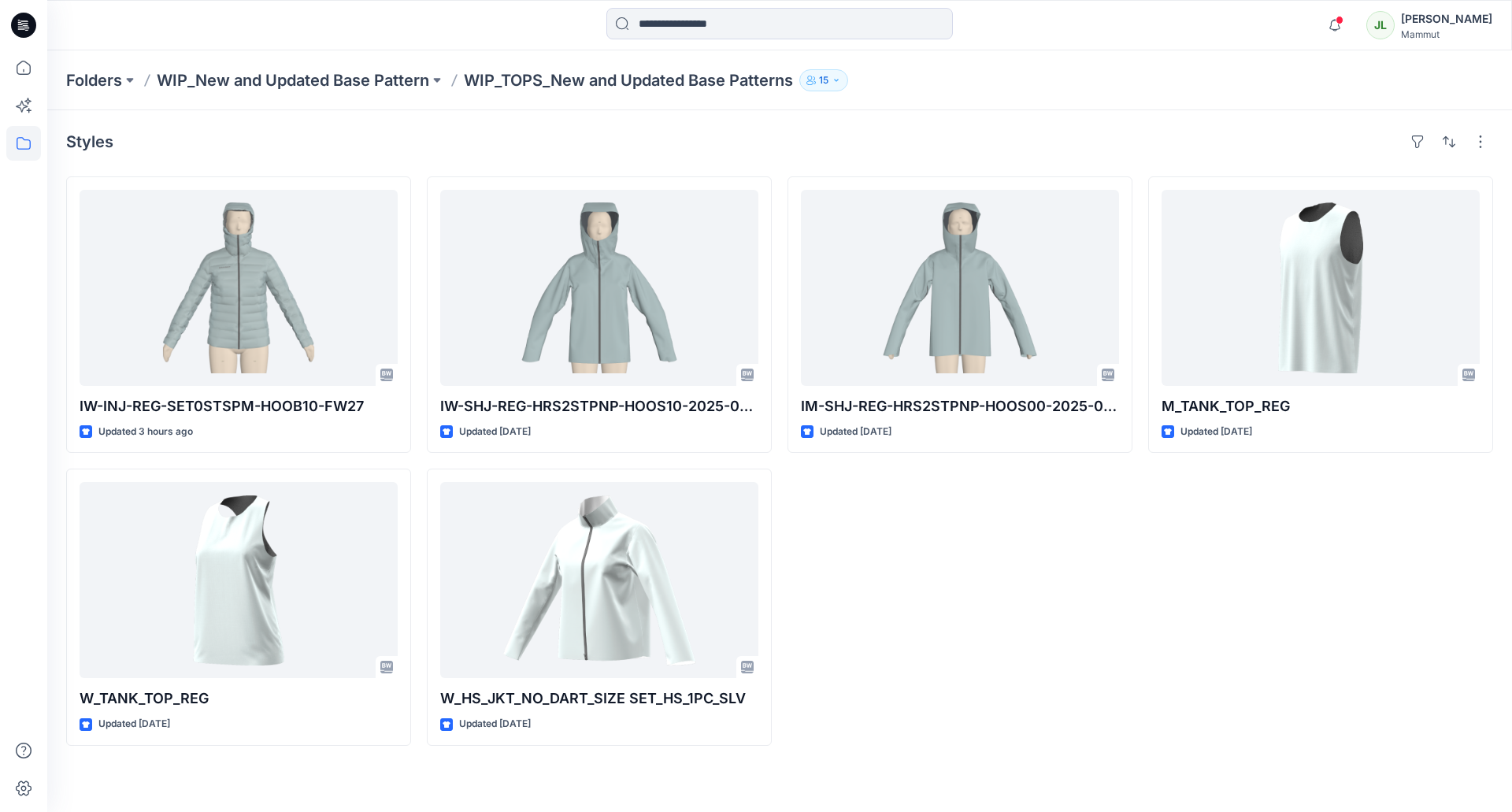
click at [849, 77] on button "15" at bounding box center [824, 80] width 49 height 22
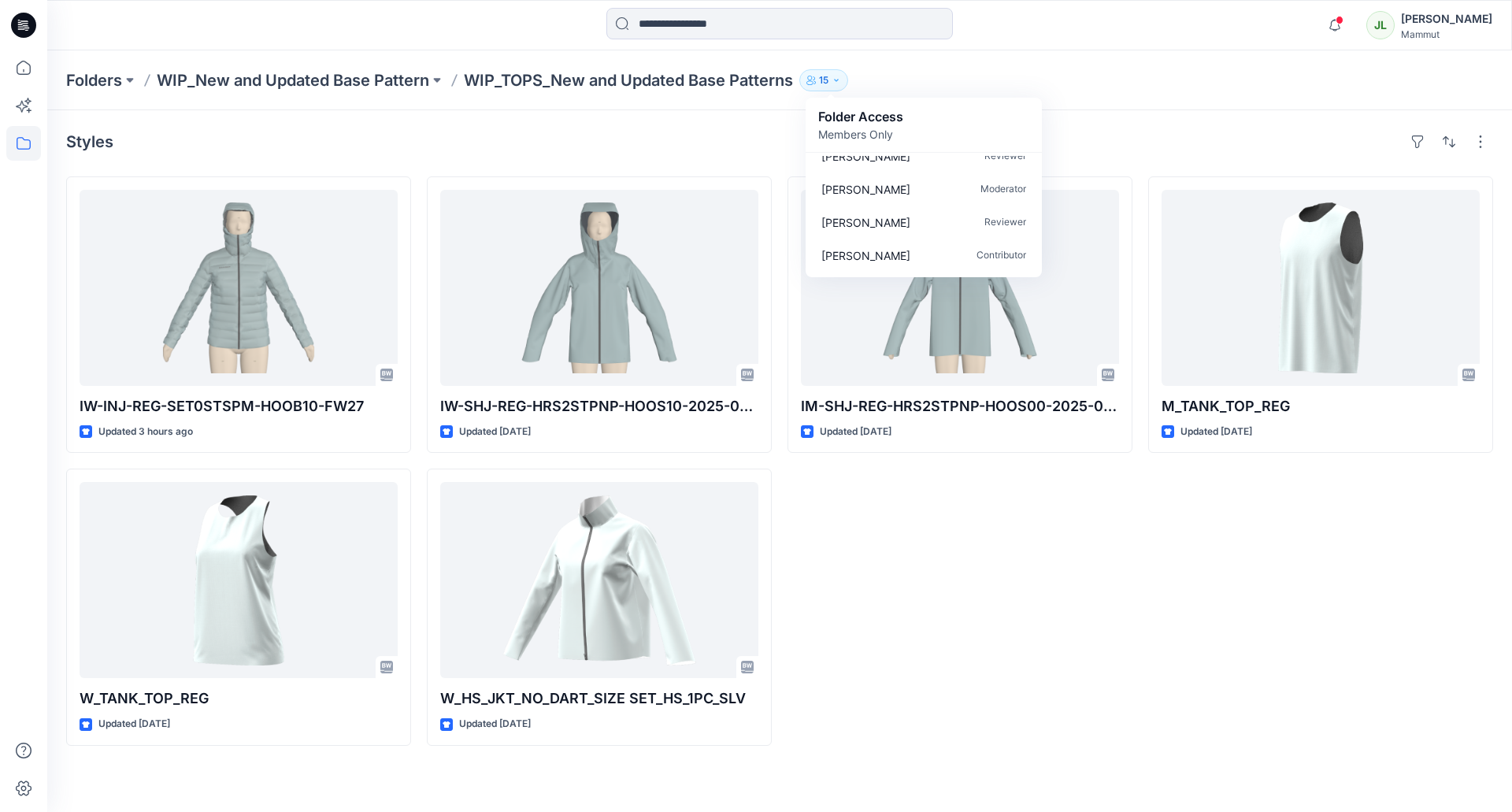
scroll to position [378, 0]
click at [830, 659] on div "IM-SHJ-REG-HRS2STPNP-HOOS00-2025-08_WIP Updated 21 days ago" at bounding box center [960, 461] width 345 height 569
